Goal: Navigation & Orientation: Find specific page/section

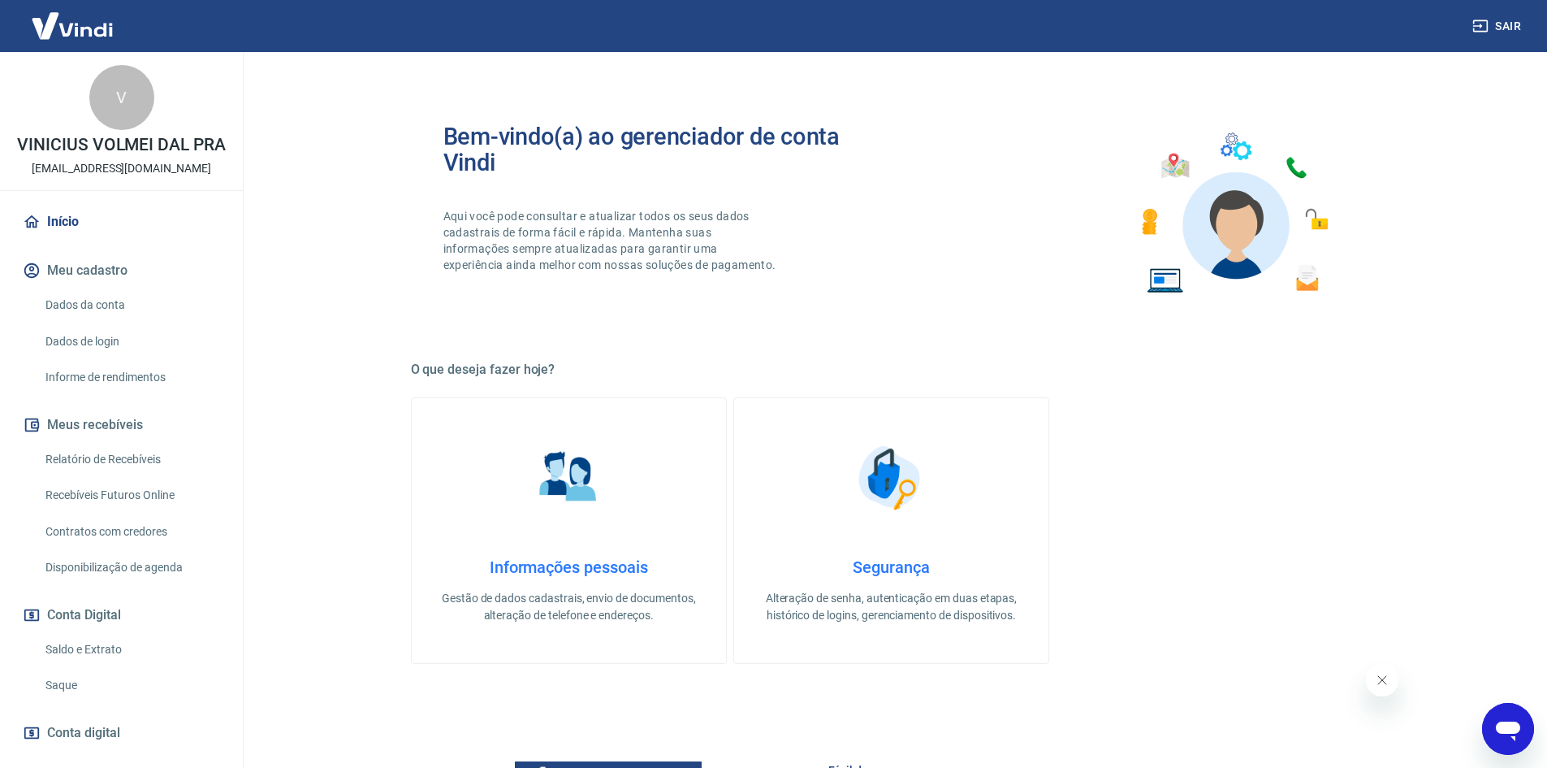
click at [93, 236] on link "Início" at bounding box center [121, 222] width 204 height 36
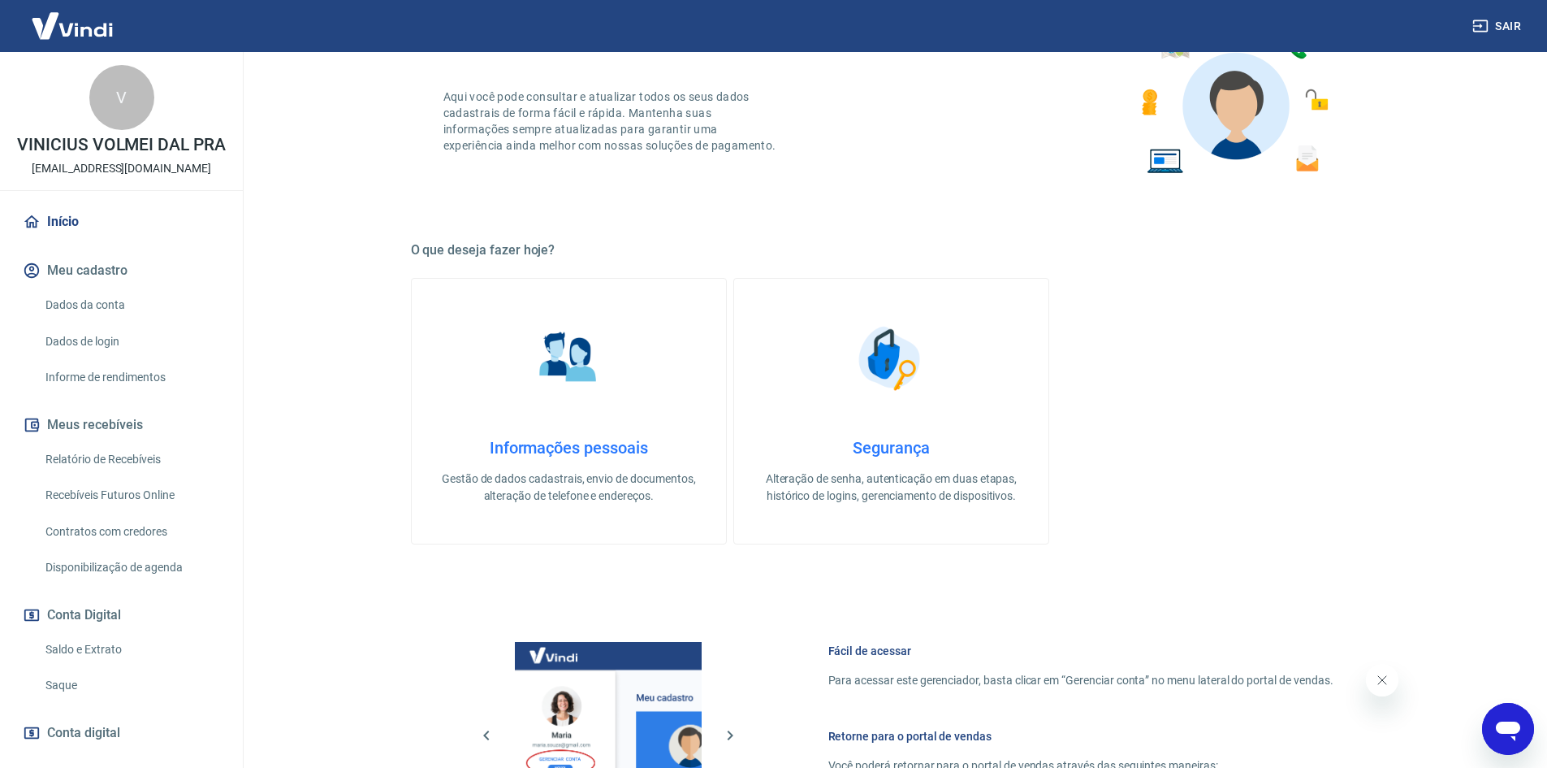
scroll to position [93, 0]
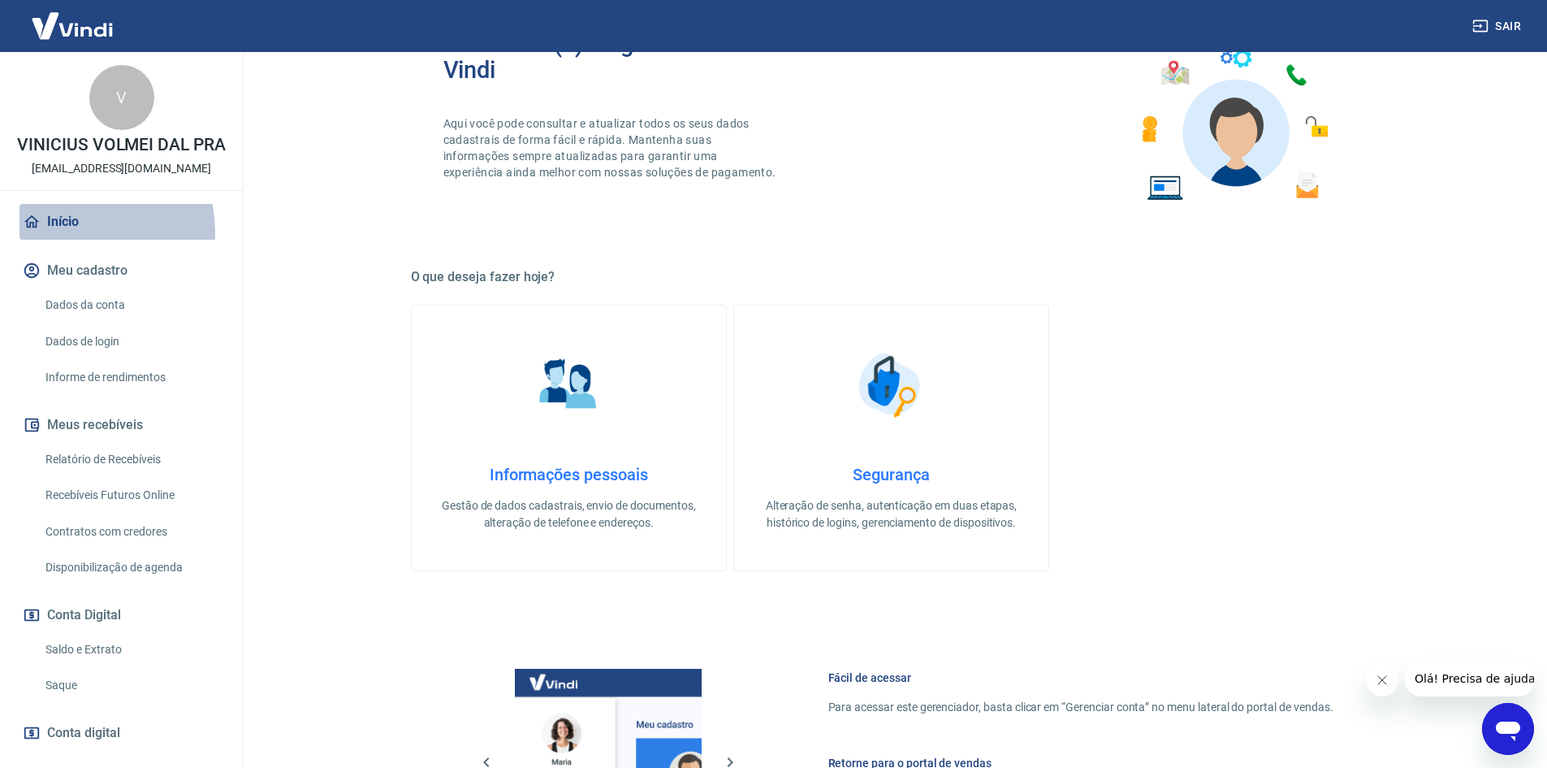
click at [69, 240] on link "Início" at bounding box center [121, 222] width 204 height 36
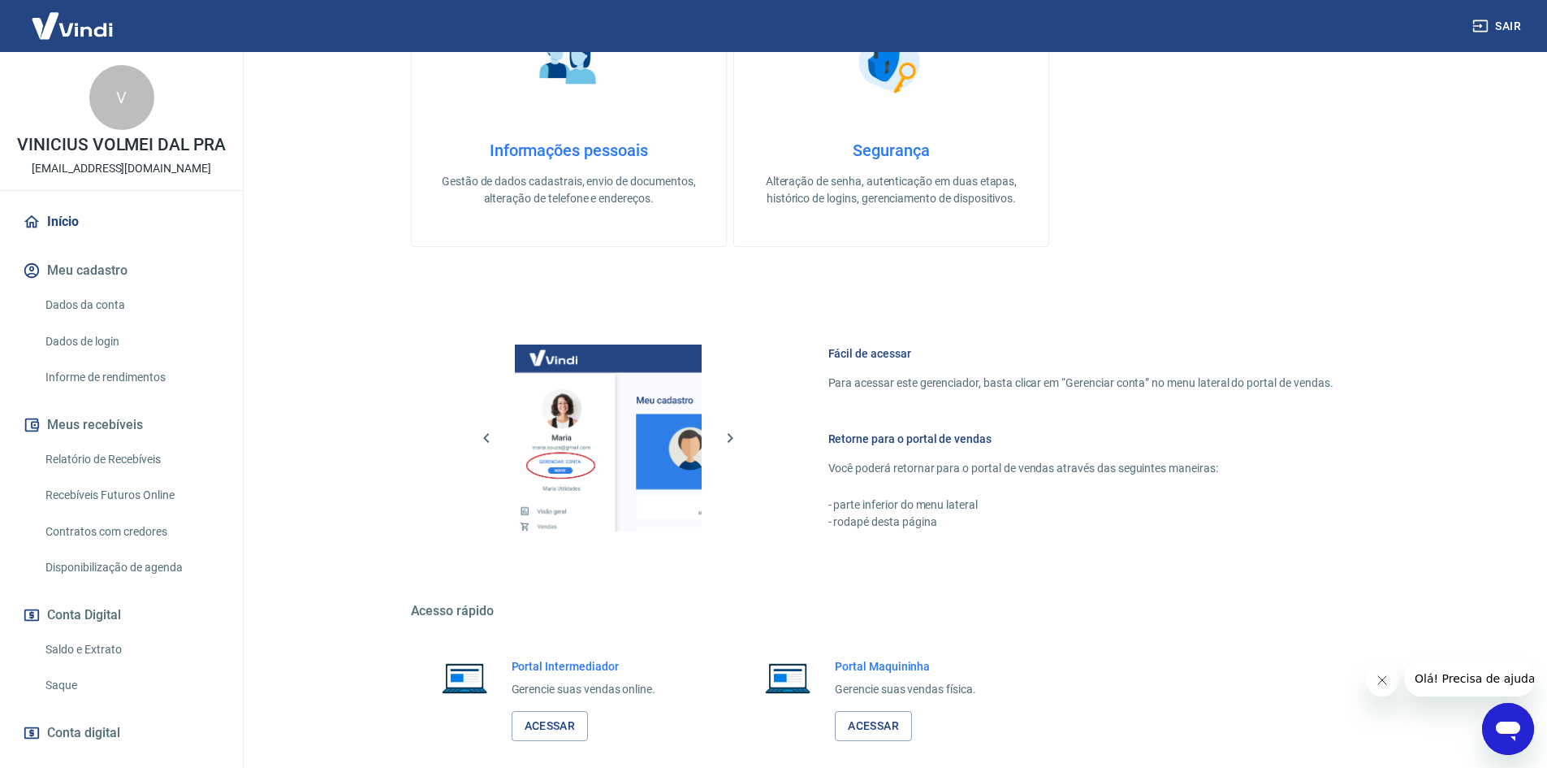
scroll to position [499, 0]
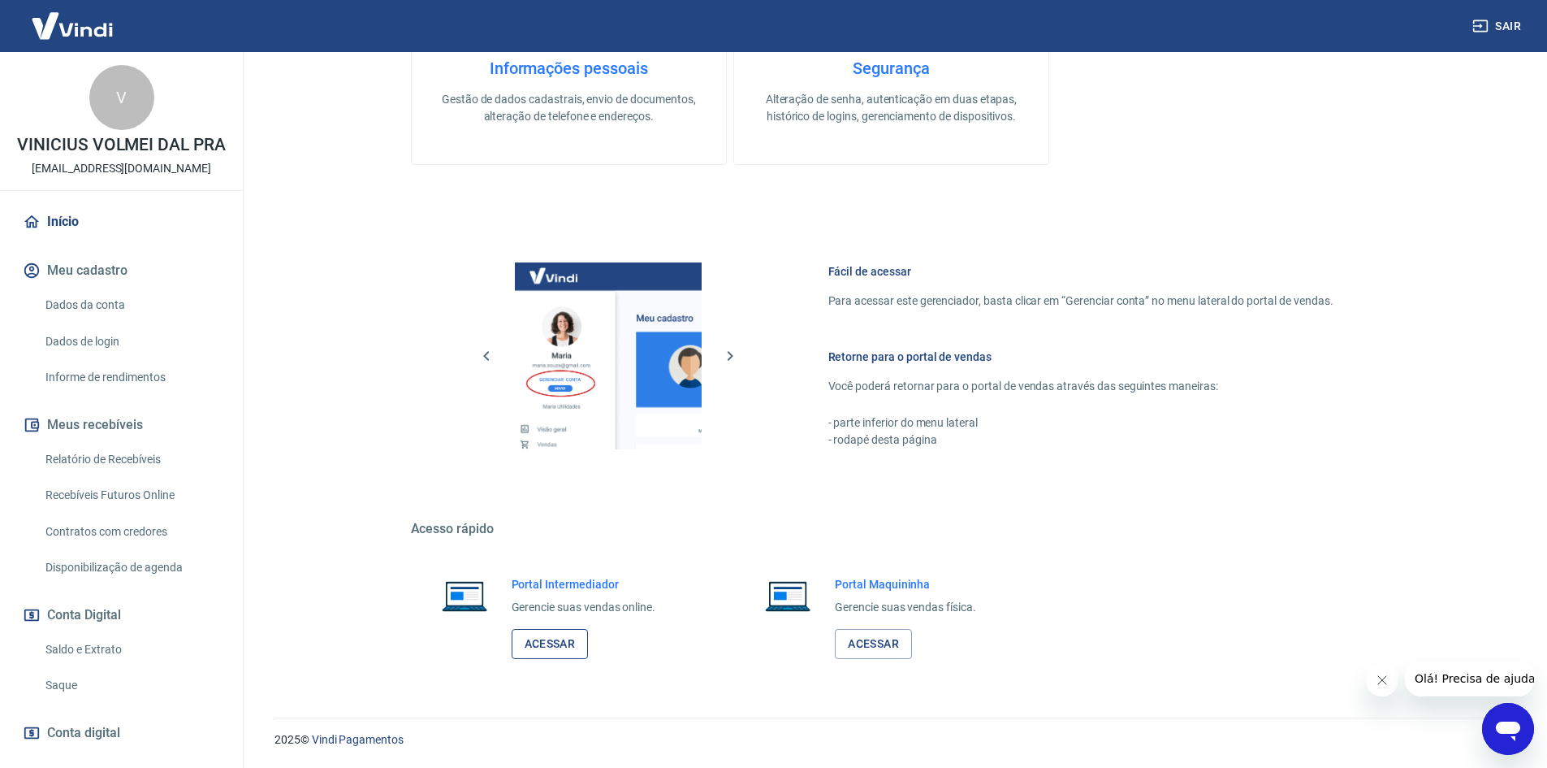
click at [535, 638] on link "Acessar" at bounding box center [550, 644] width 77 height 30
